Goal: Book appointment/travel/reservation

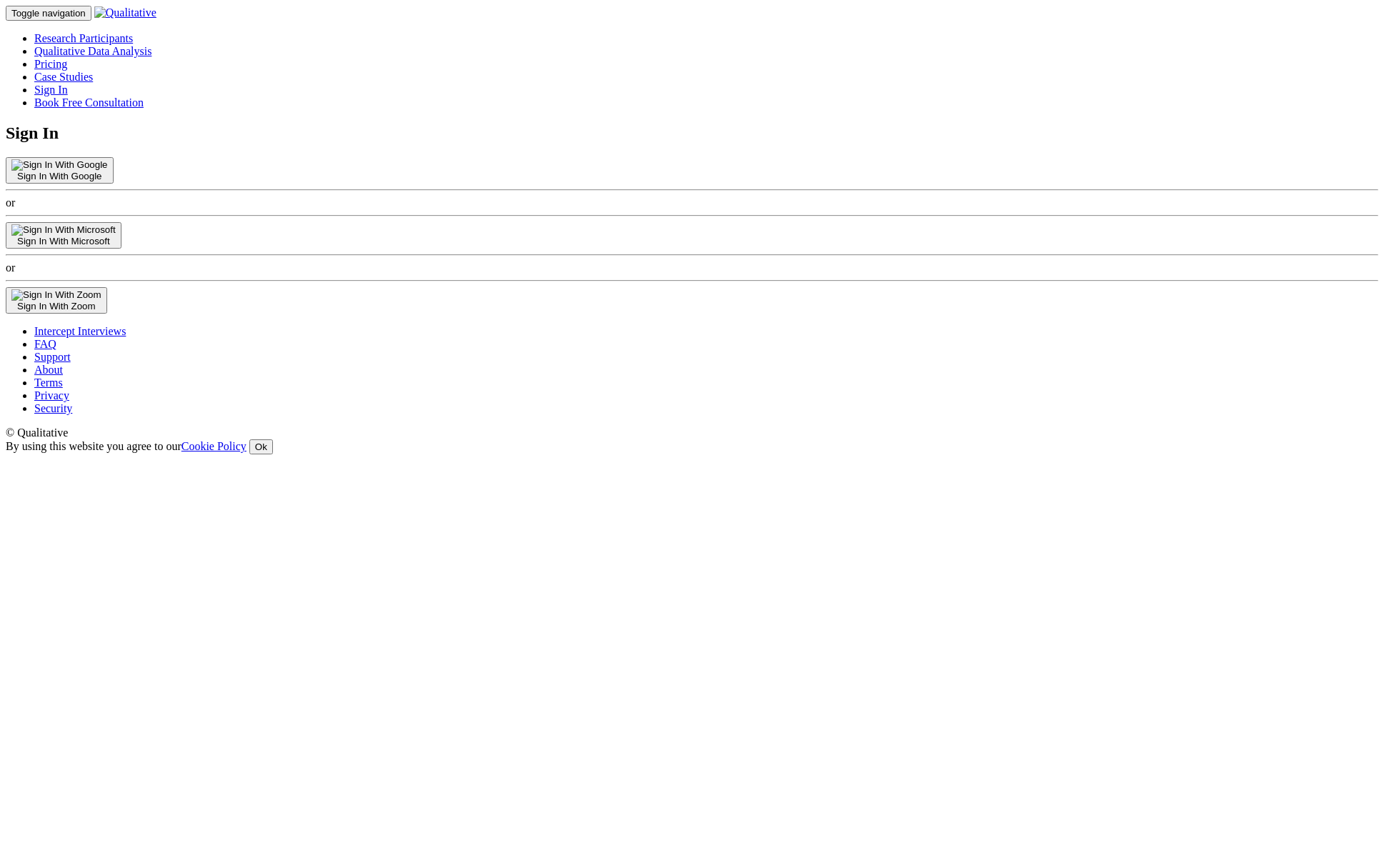
click at [67, 58] on link "Pricing" at bounding box center [51, 64] width 33 height 12
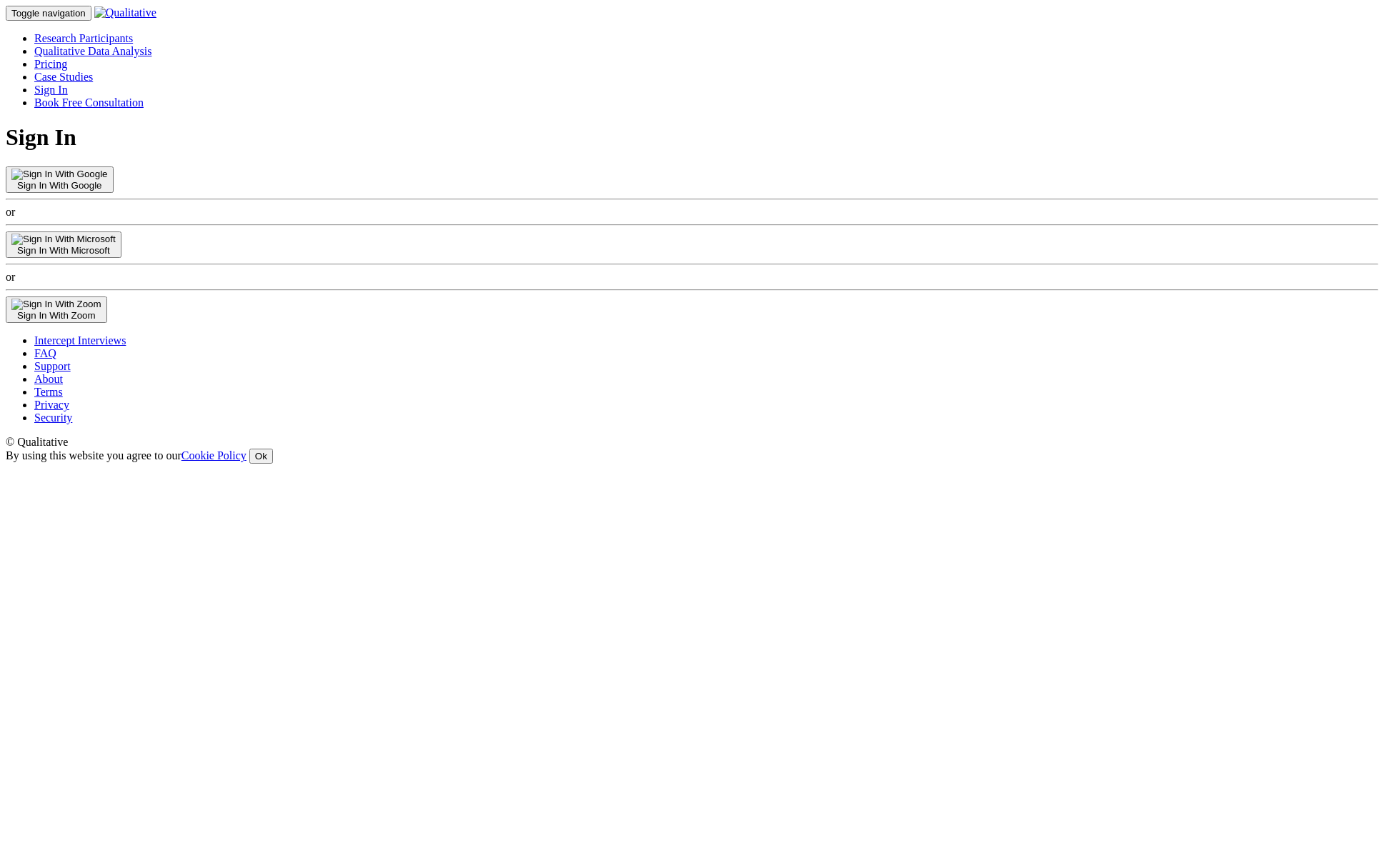
click at [939, 322] on div "Sign In Sign In With Google or Sign In With Microsoft or Sign In With Zoom" at bounding box center [692, 223] width 1373 height 198
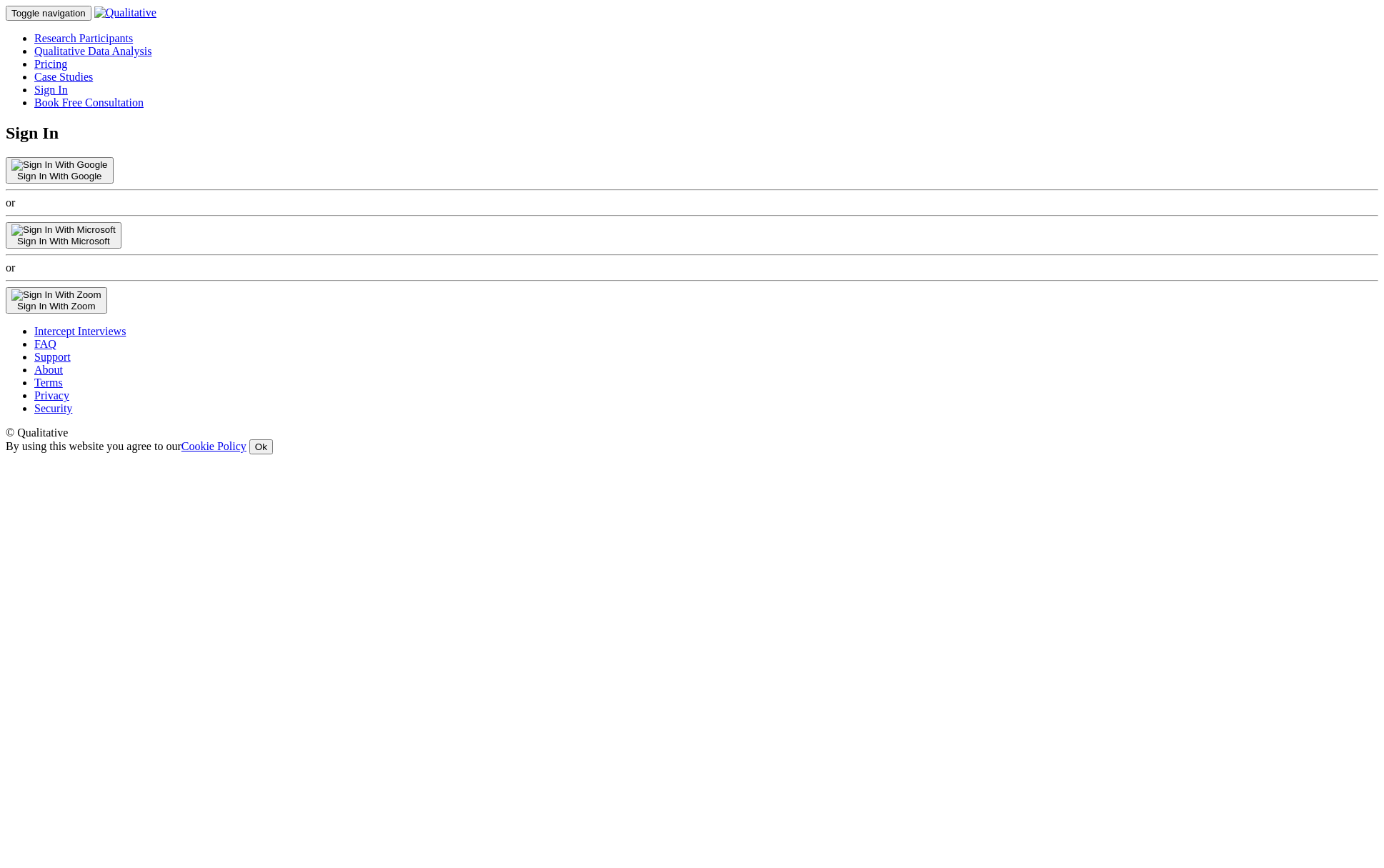
click at [143, 97] on link "Book Free Consultation" at bounding box center [88, 103] width 109 height 12
click at [126, 337] on link "Intercept Interviews" at bounding box center [79, 331] width 91 height 12
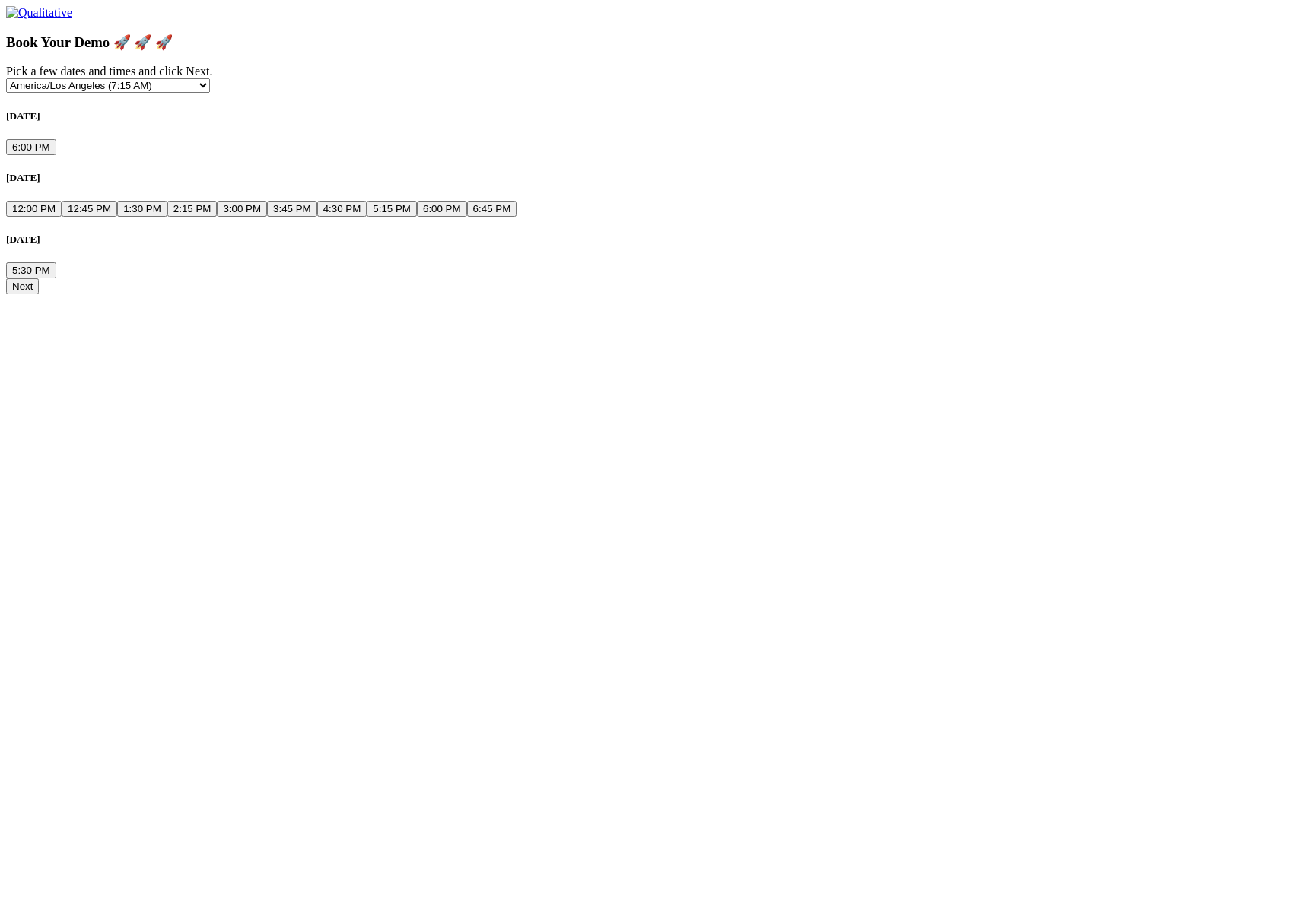
click at [1101, 279] on ui-view "Book Your Demo 🚀 🚀 🚀 Pick a few dates and times and click Next. Etc/GMT-14 (4:1…" at bounding box center [655, 165] width 1298 height 261
click at [506, 295] on ui-view "Book Your Demo 🚀 🚀 🚀 Pick a few dates and times and click Next. Etc/GMT-14 (4:1…" at bounding box center [655, 150] width 1298 height 288
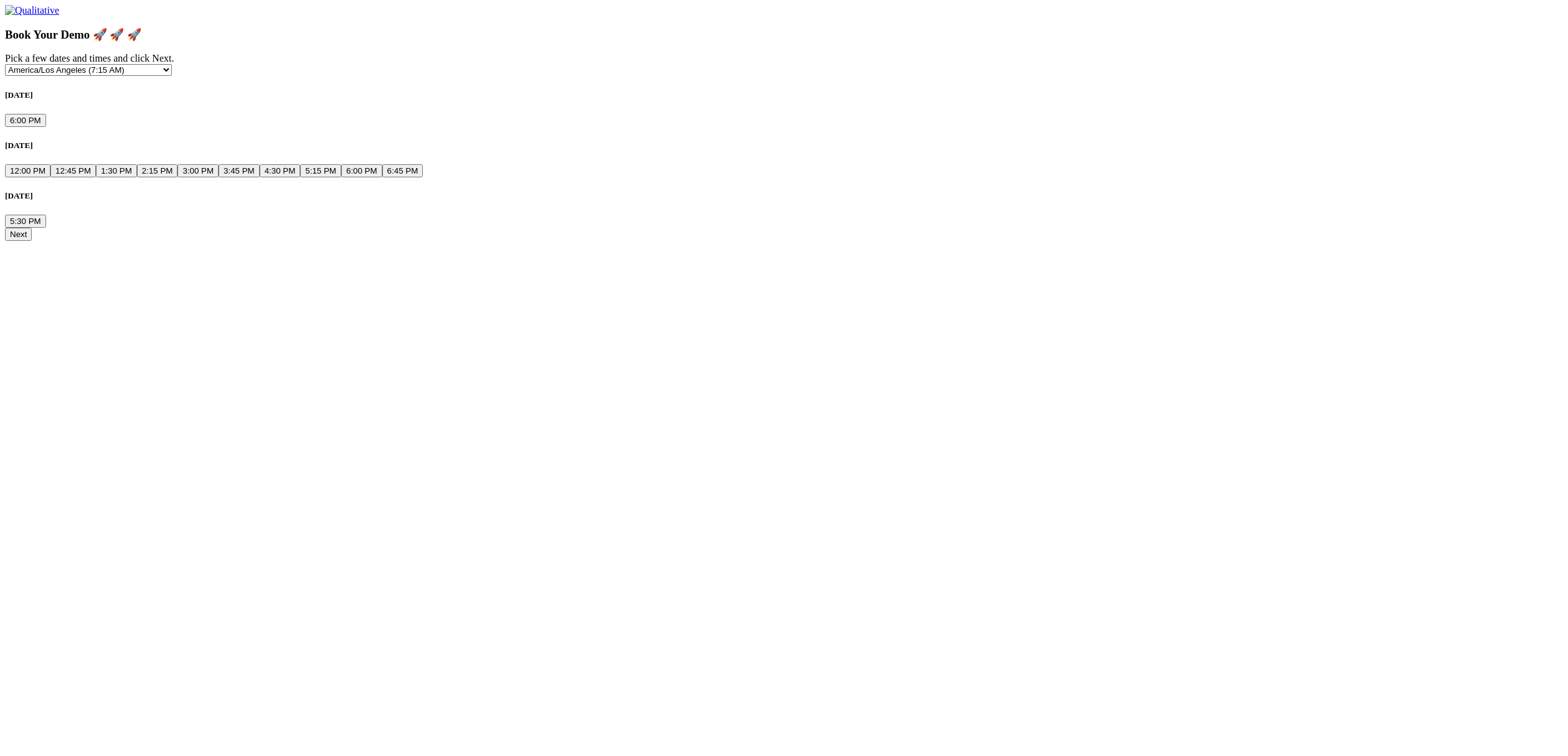
click at [793, 241] on ui-view "Book Your Demo 🚀 🚀 🚀 Pick a few dates and times and click Next. Etc/GMT-14 (4:1…" at bounding box center [784, 123] width 1558 height 236
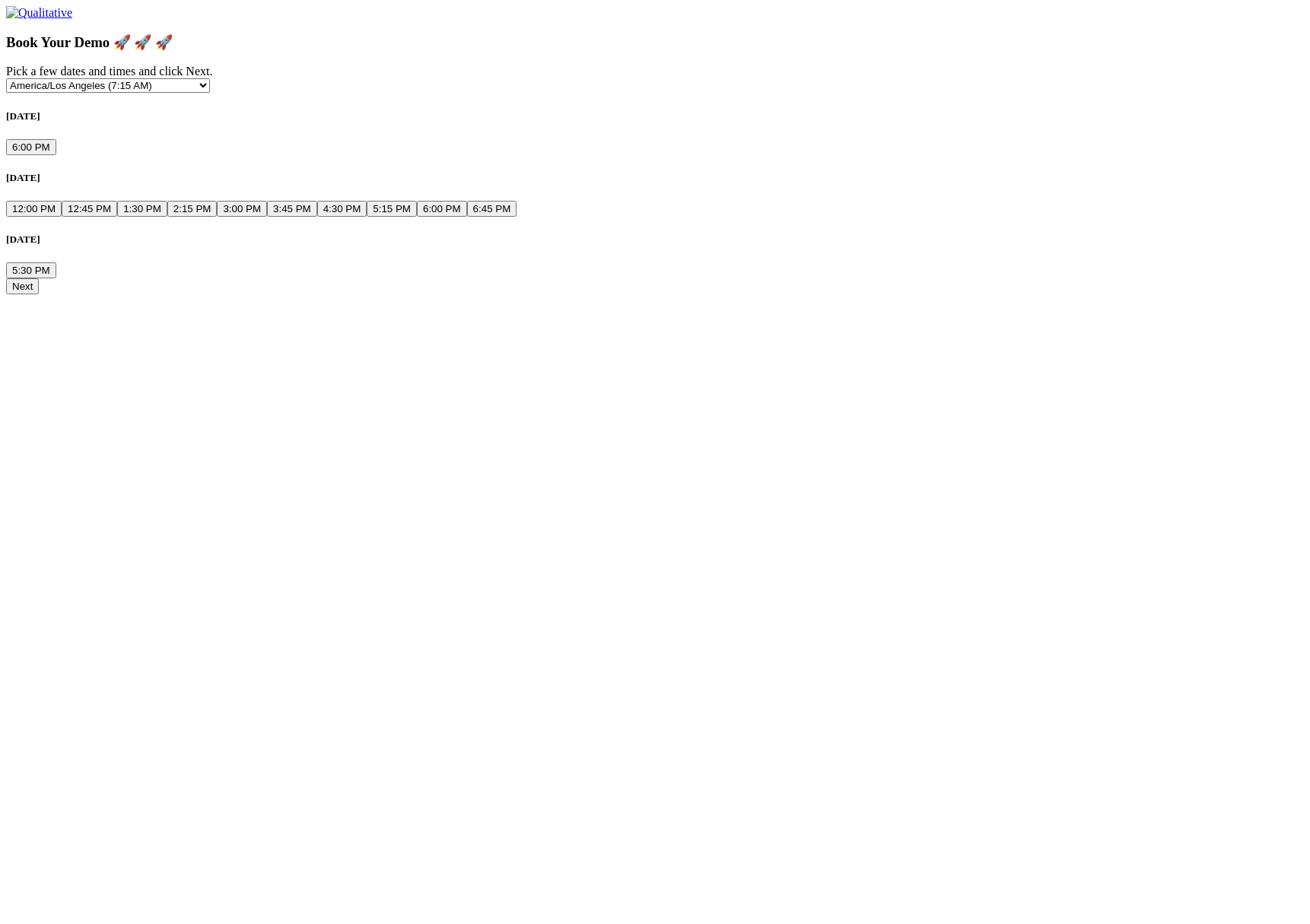
click at [557, 295] on ui-view "Book Your Demo 🚀 🚀 🚀 Pick a few dates and times and click Next. Etc/GMT-14 (4:1…" at bounding box center [655, 150] width 1298 height 288
click at [544, 295] on ui-view "Book Your Demo 🚀 🚀 🚀 Pick a few dates and times and click Next. Etc/GMT-14 (4:1…" at bounding box center [655, 150] width 1298 height 288
click at [942, 295] on ui-view "Book Your Demo 🚀 🚀 🚀 Pick a few dates and times and click Next. Etc/GMT-14 (4:1…" at bounding box center [655, 150] width 1298 height 288
click at [1094, 295] on ui-view "Book Your Demo 🚀 🚀 🚀 Pick a few dates and times and click Next. Etc/GMT-14 (4:1…" at bounding box center [655, 165] width 1298 height 261
click at [1000, 295] on ui-view "Book Your Demo 🚀 🚀 🚀 Pick a few dates and times and click Next. Etc/GMT-14 (4:1…" at bounding box center [655, 165] width 1298 height 261
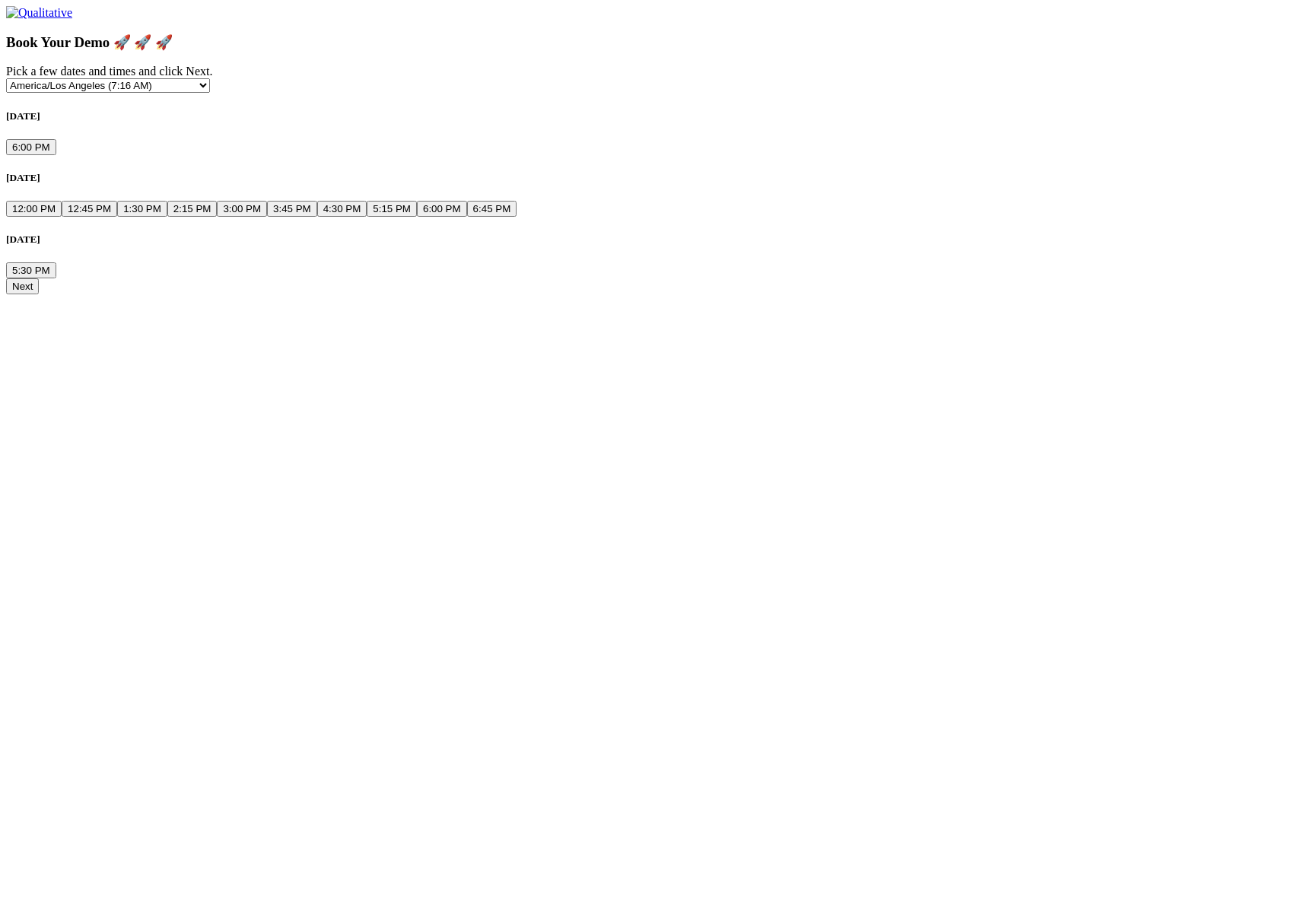
click at [576, 295] on ui-view "Book Your Demo 🚀 🚀 🚀 Pick a few dates and times and click Next. Etc/GMT-14 (4:1…" at bounding box center [655, 150] width 1298 height 288
click at [994, 286] on ui-view "Book Your Demo 🚀 🚀 🚀 Pick a few dates and times and click Next. Etc/GMT-14 (4:1…" at bounding box center [655, 165] width 1298 height 261
click at [39, 295] on button "Next" at bounding box center [22, 287] width 33 height 16
click at [317, 217] on button "3:45 PM" at bounding box center [292, 209] width 51 height 16
click at [39, 308] on button "Next" at bounding box center [22, 300] width 33 height 16
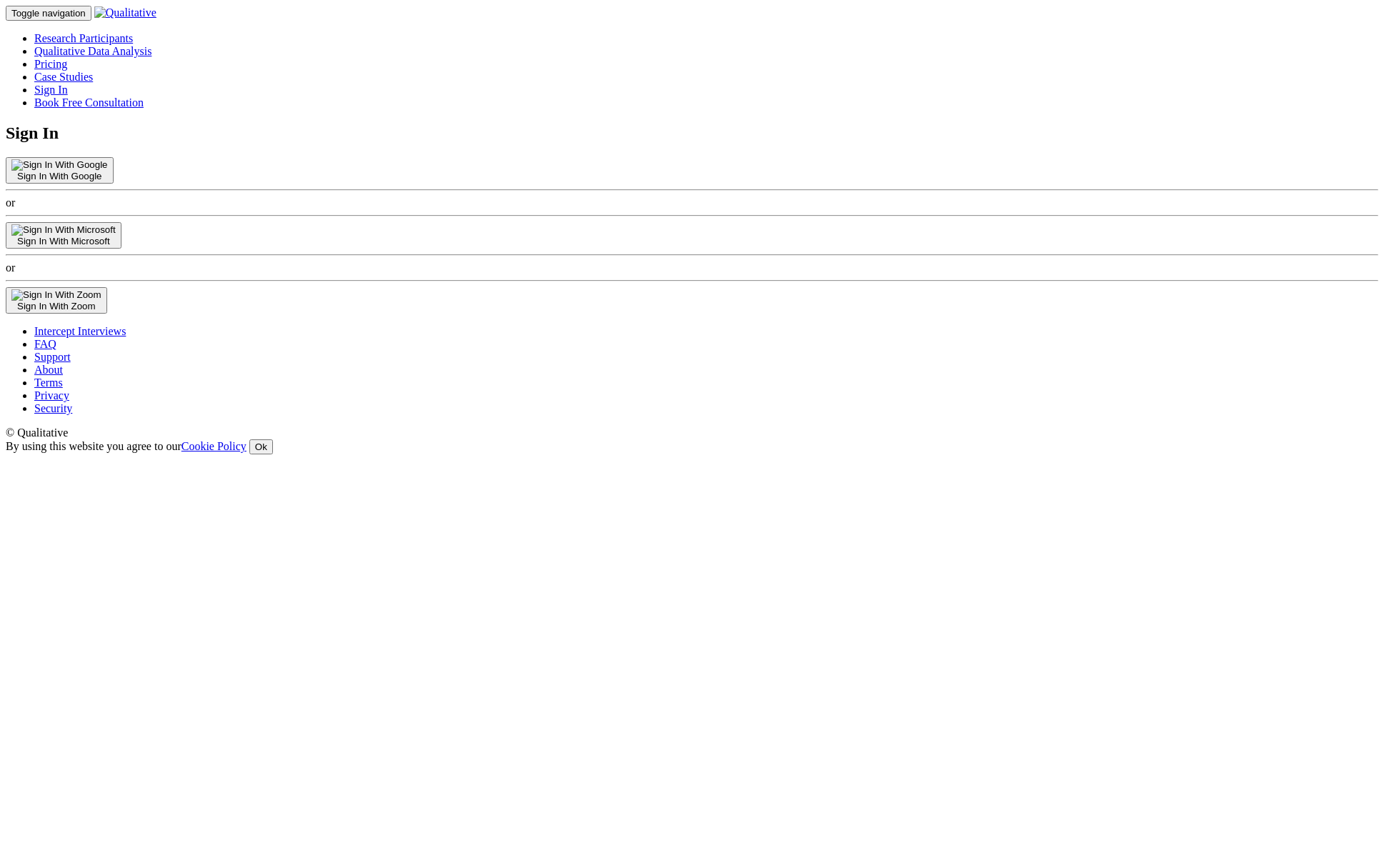
click at [93, 71] on link "Case Studies" at bounding box center [63, 77] width 59 height 12
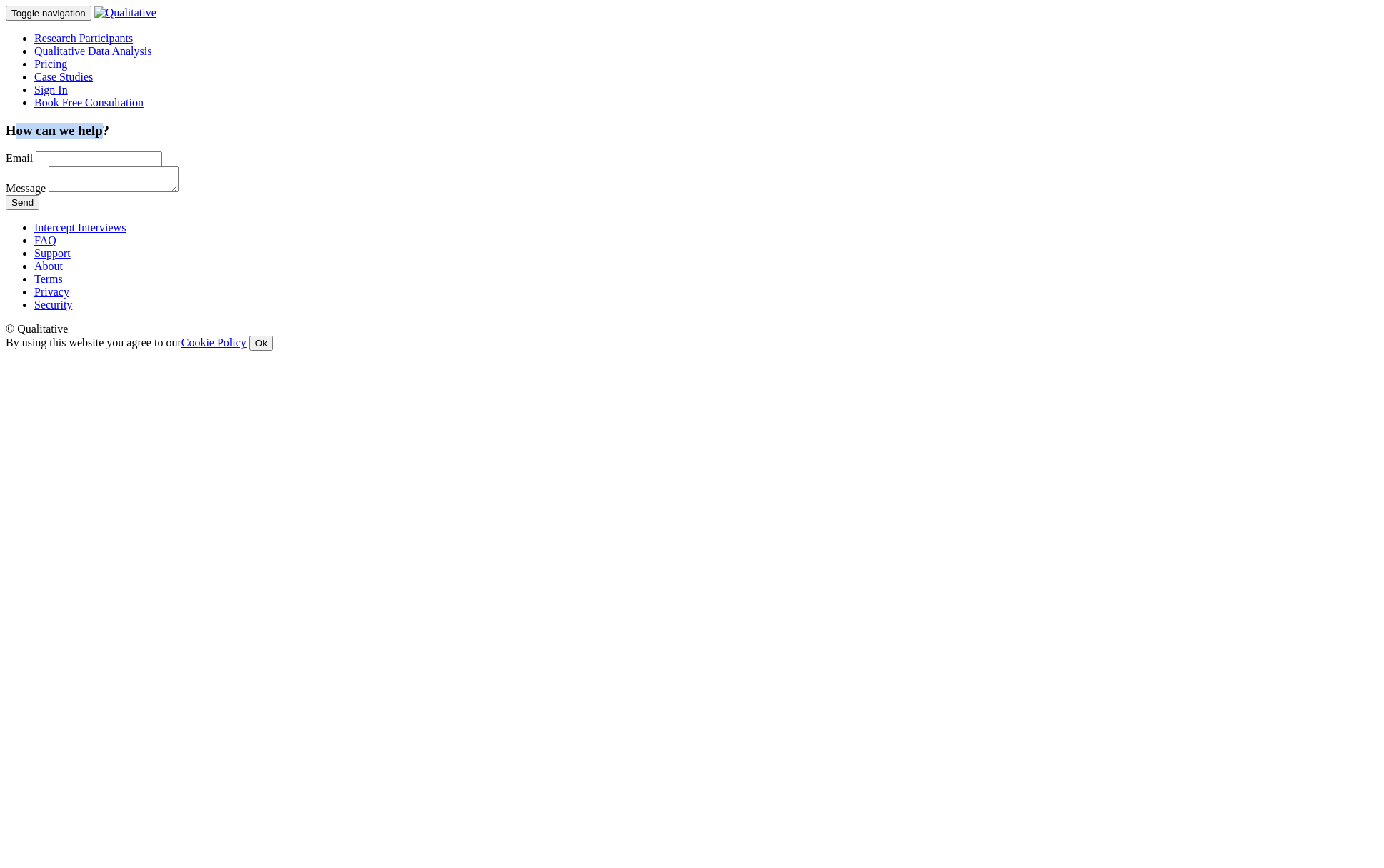
drag, startPoint x: 429, startPoint y: 81, endPoint x: 539, endPoint y: 84, distance: 110.0
click at [539, 123] on h3 "How can we help?" at bounding box center [692, 130] width 1373 height 16
click at [540, 123] on h3 "How can we help?" at bounding box center [692, 130] width 1373 height 16
click at [1077, 216] on ui-view "How can we help? Email Message Send" at bounding box center [692, 170] width 1373 height 92
click at [57, 252] on link "FAQ" at bounding box center [44, 246] width 22 height 12
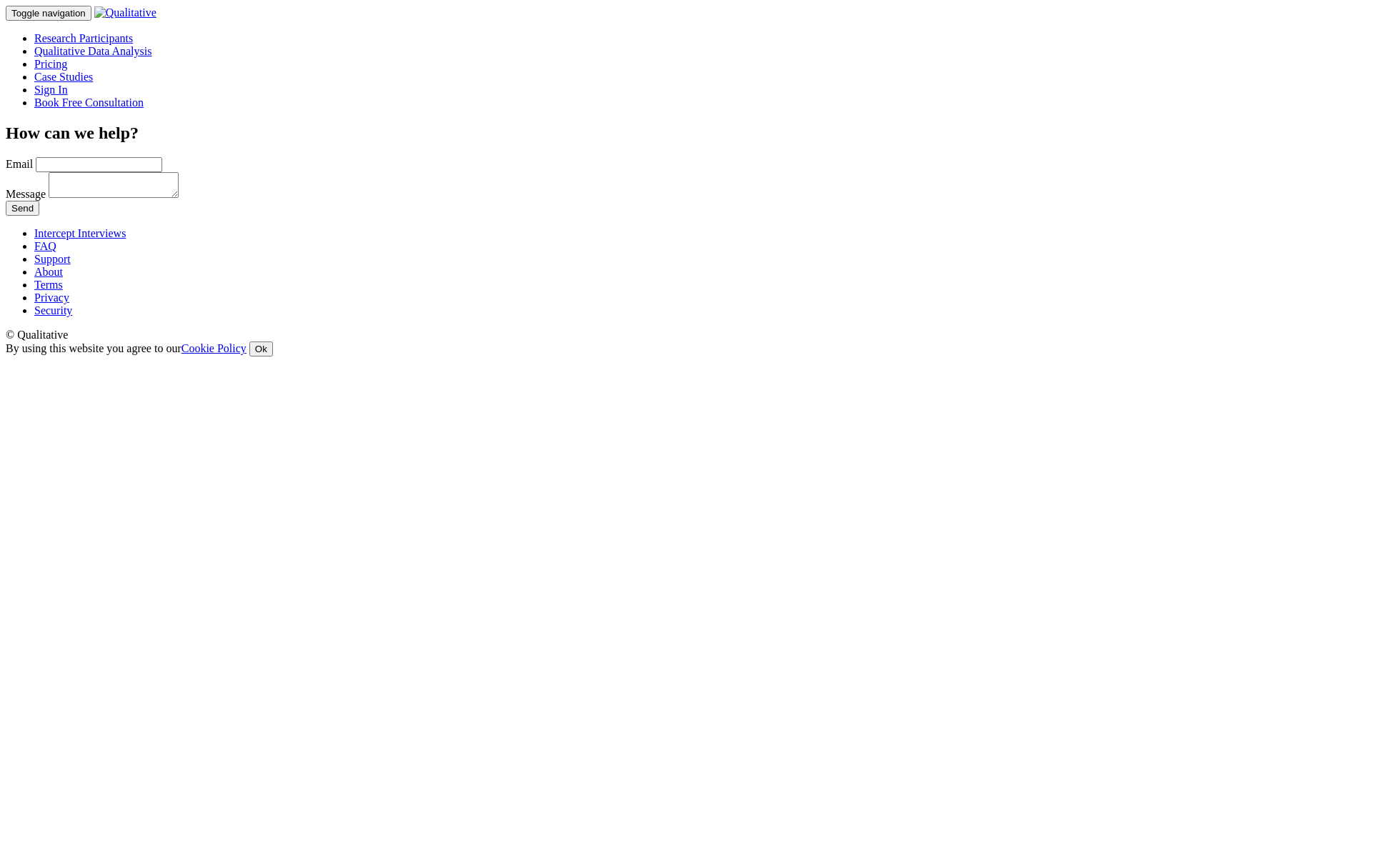
click at [93, 71] on link "Case Studies" at bounding box center [63, 77] width 59 height 12
click at [649, 216] on ui-view "How can we help? Email Message Send" at bounding box center [692, 170] width 1373 height 92
click at [713, 216] on ui-view "How can we help? Email Message Send" at bounding box center [692, 170] width 1373 height 92
click at [637, 216] on ui-view "How can we help? Email Message Send" at bounding box center [692, 170] width 1373 height 92
click at [802, 216] on ui-view "How can we help? Email Message Send" at bounding box center [692, 170] width 1373 height 92
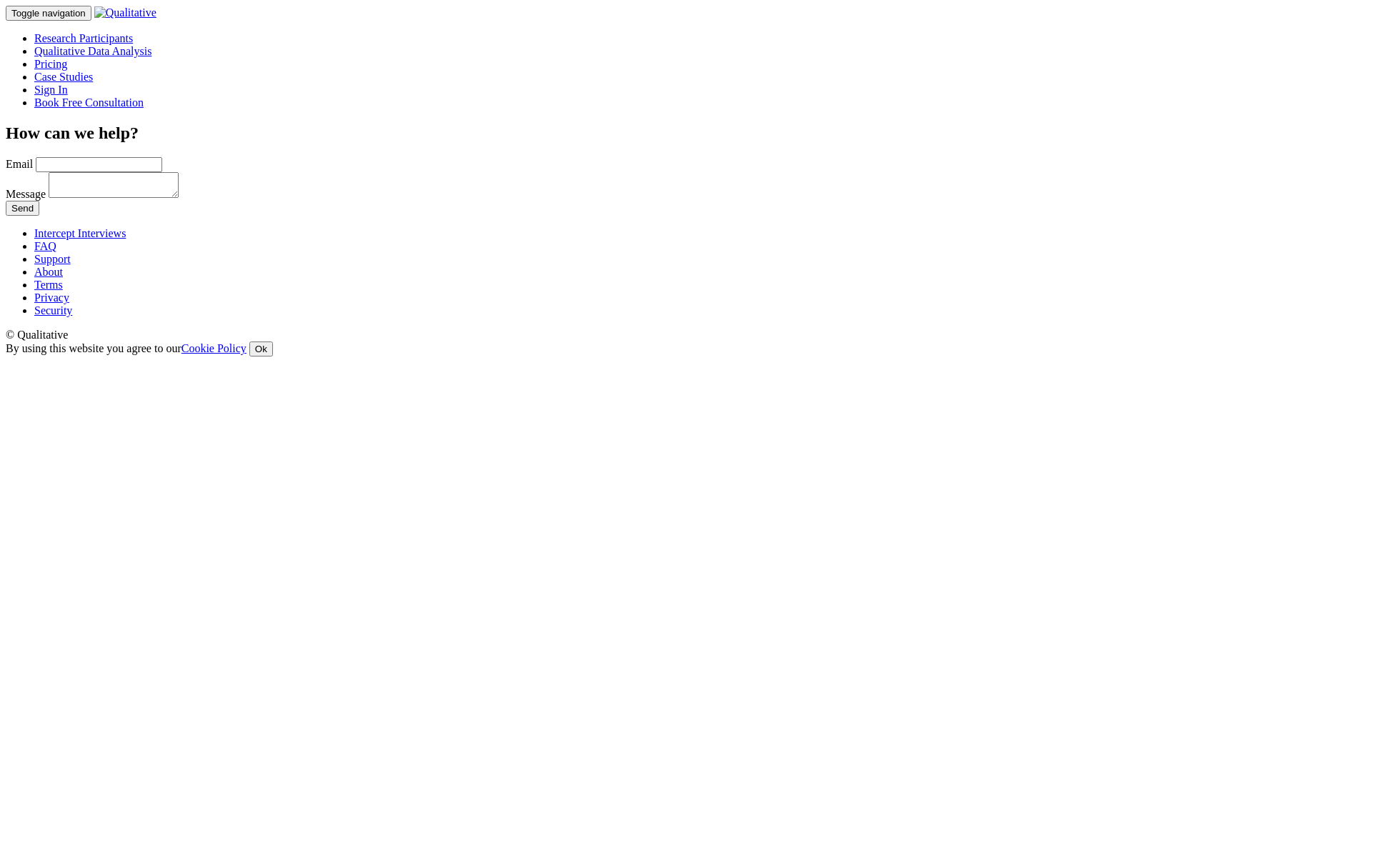
click at [63, 278] on link "About" at bounding box center [48, 271] width 29 height 12
